Goal: Navigation & Orientation: Understand site structure

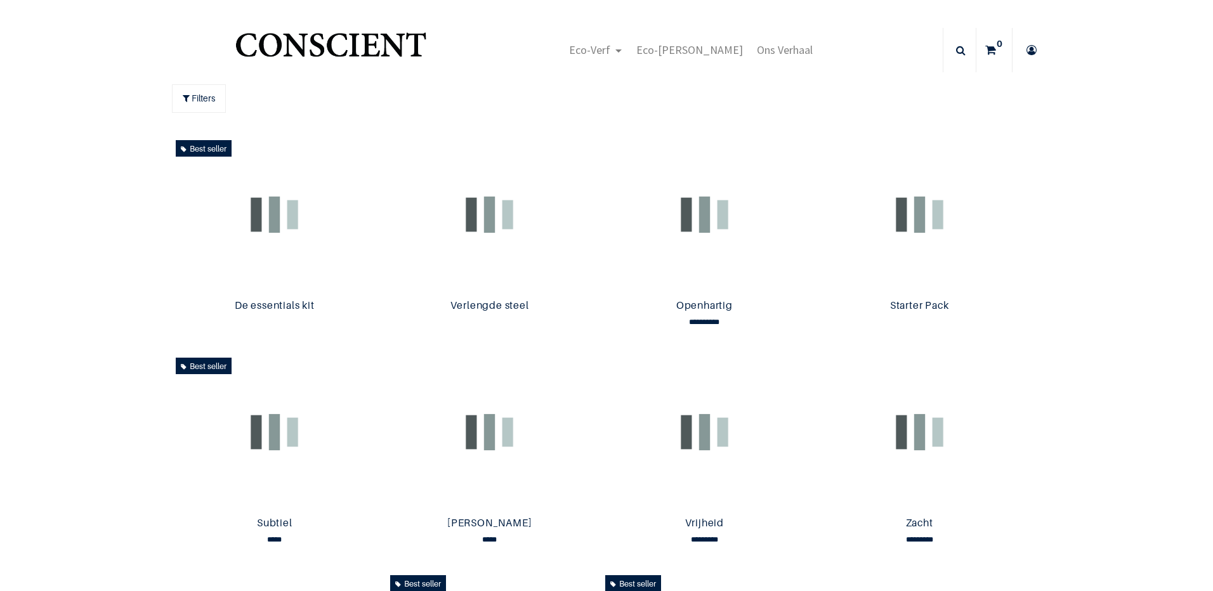
scroll to position [1, 0]
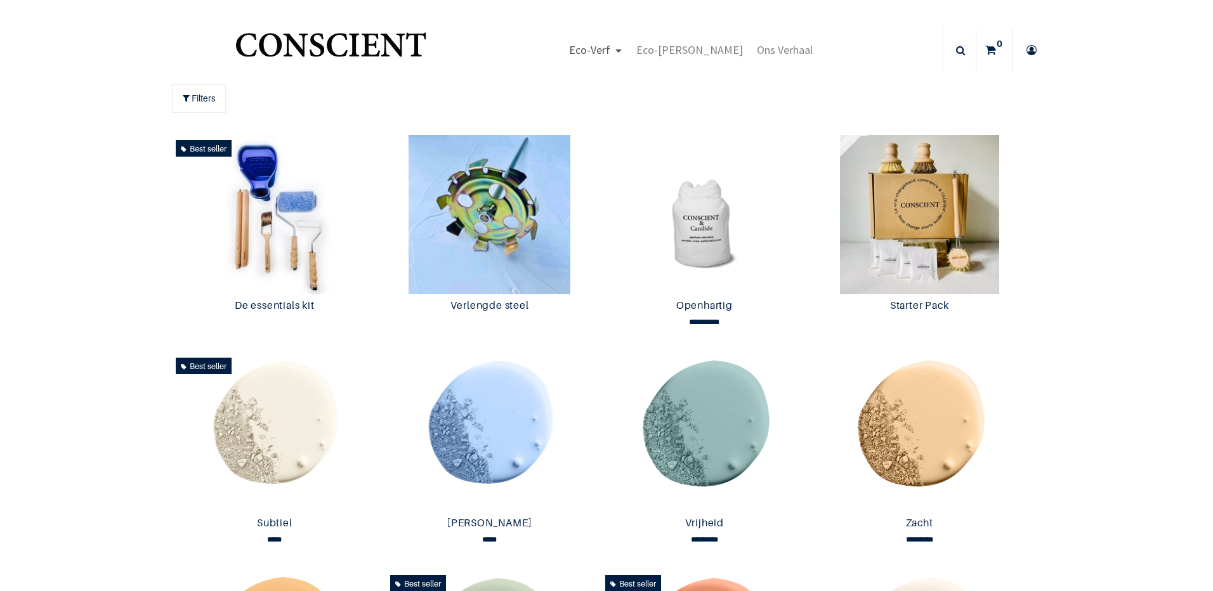
click at [609, 49] on span "Eco-Verf" at bounding box center [589, 49] width 41 height 15
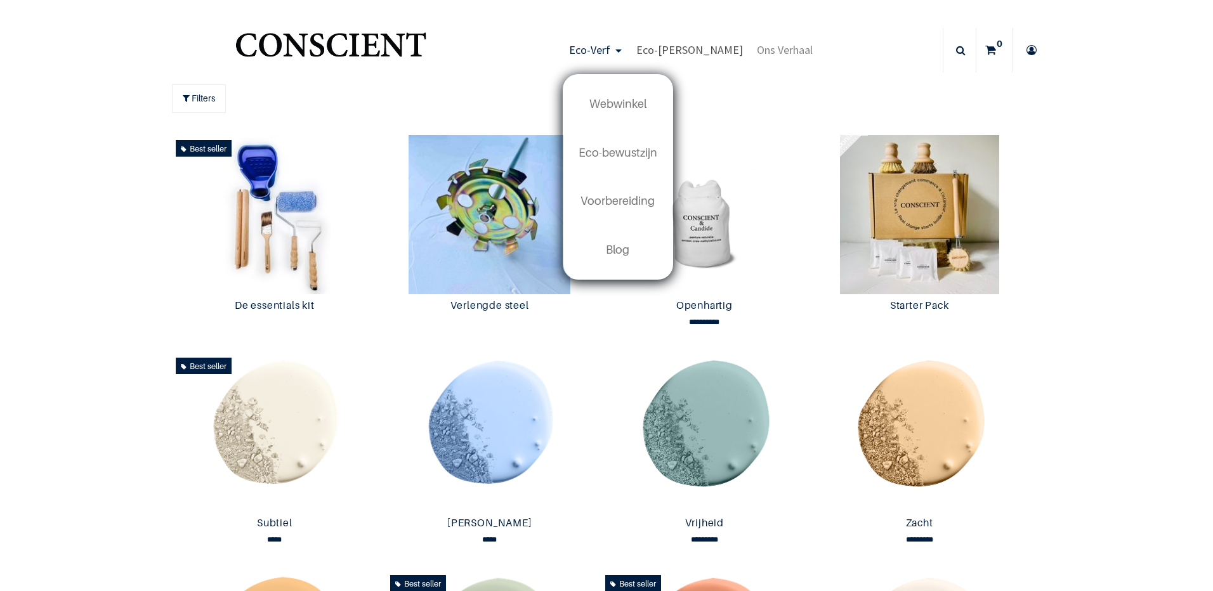
click at [682, 42] on span "Eco-Schoon" at bounding box center [689, 49] width 107 height 15
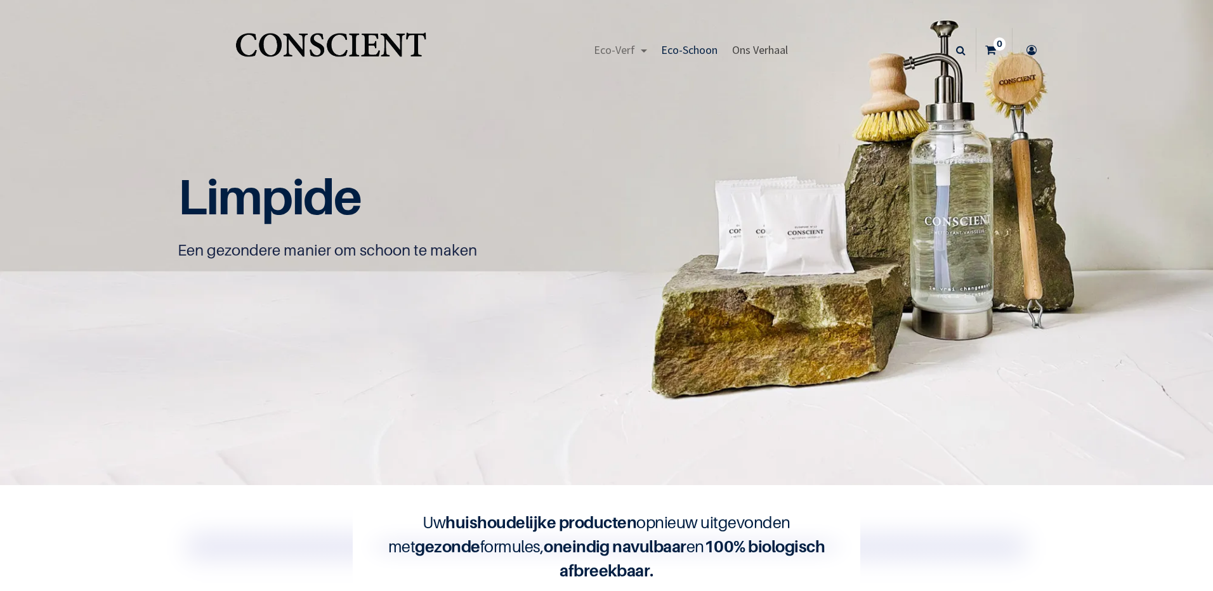
click at [764, 55] on span "Ons Verhaal" at bounding box center [760, 49] width 56 height 15
